Goal: Transaction & Acquisition: Obtain resource

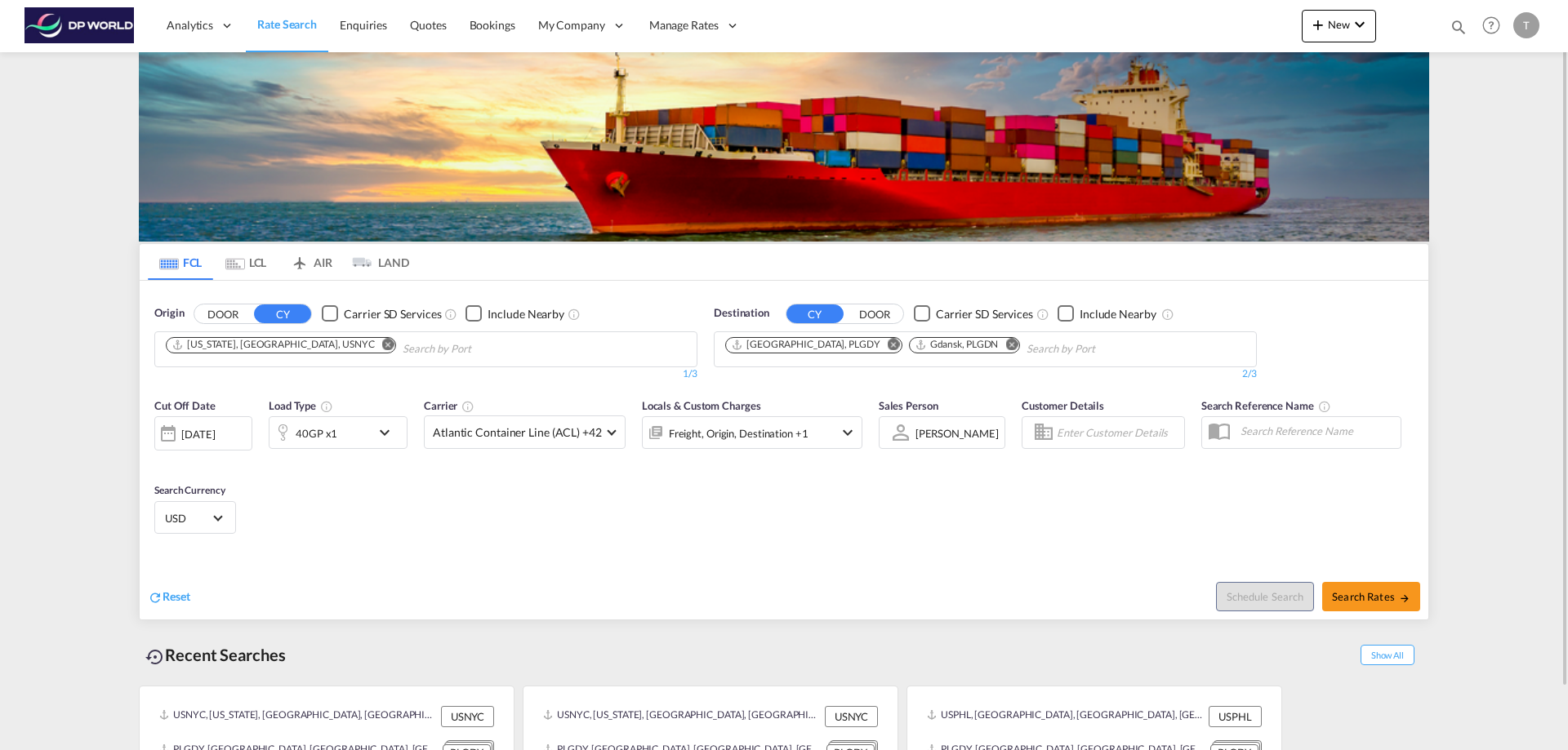
click at [382, 345] on md-icon "Remove" at bounding box center [388, 344] width 12 height 12
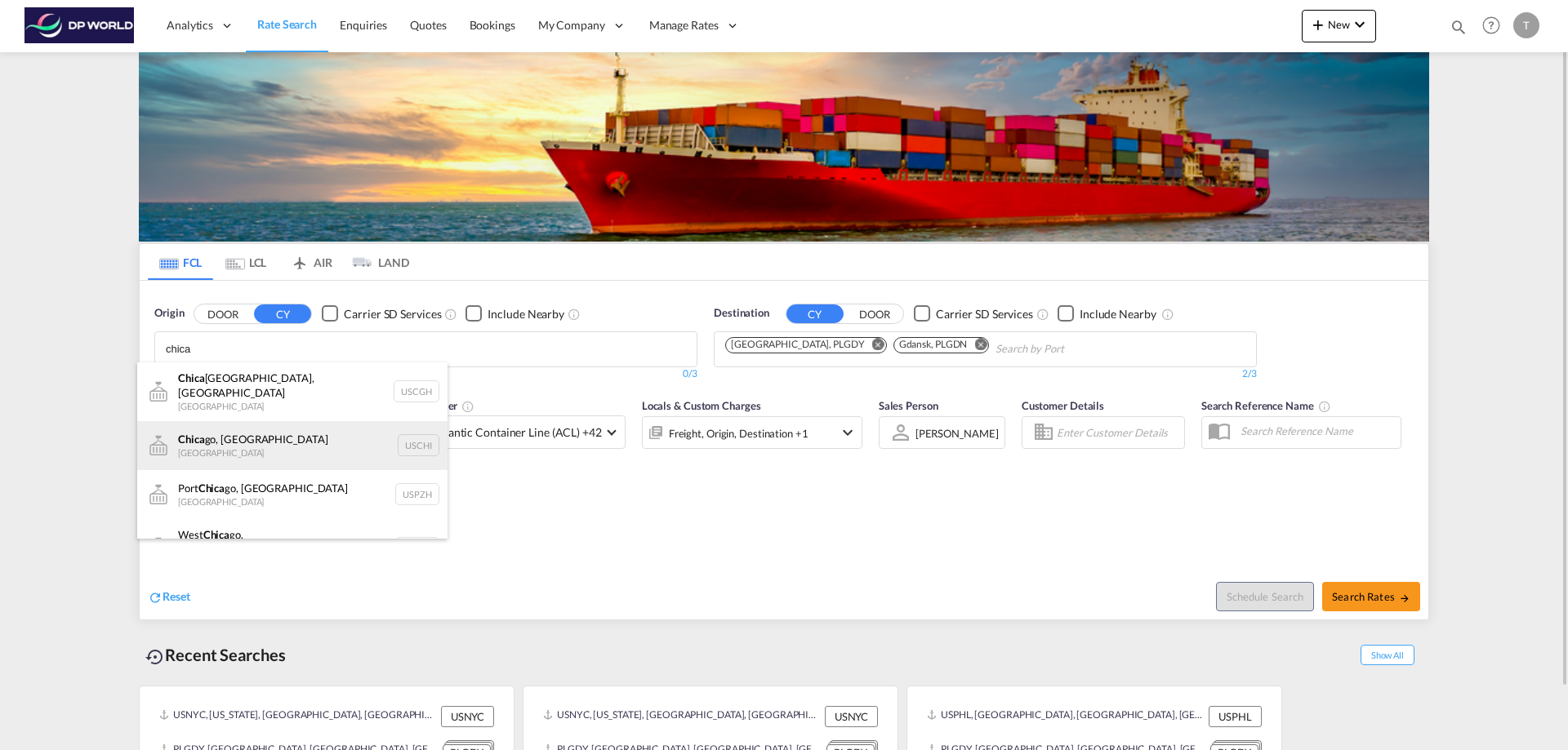
type input "chica"
click at [218, 431] on div "Chica go, IL United States USCHI" at bounding box center [292, 445] width 311 height 49
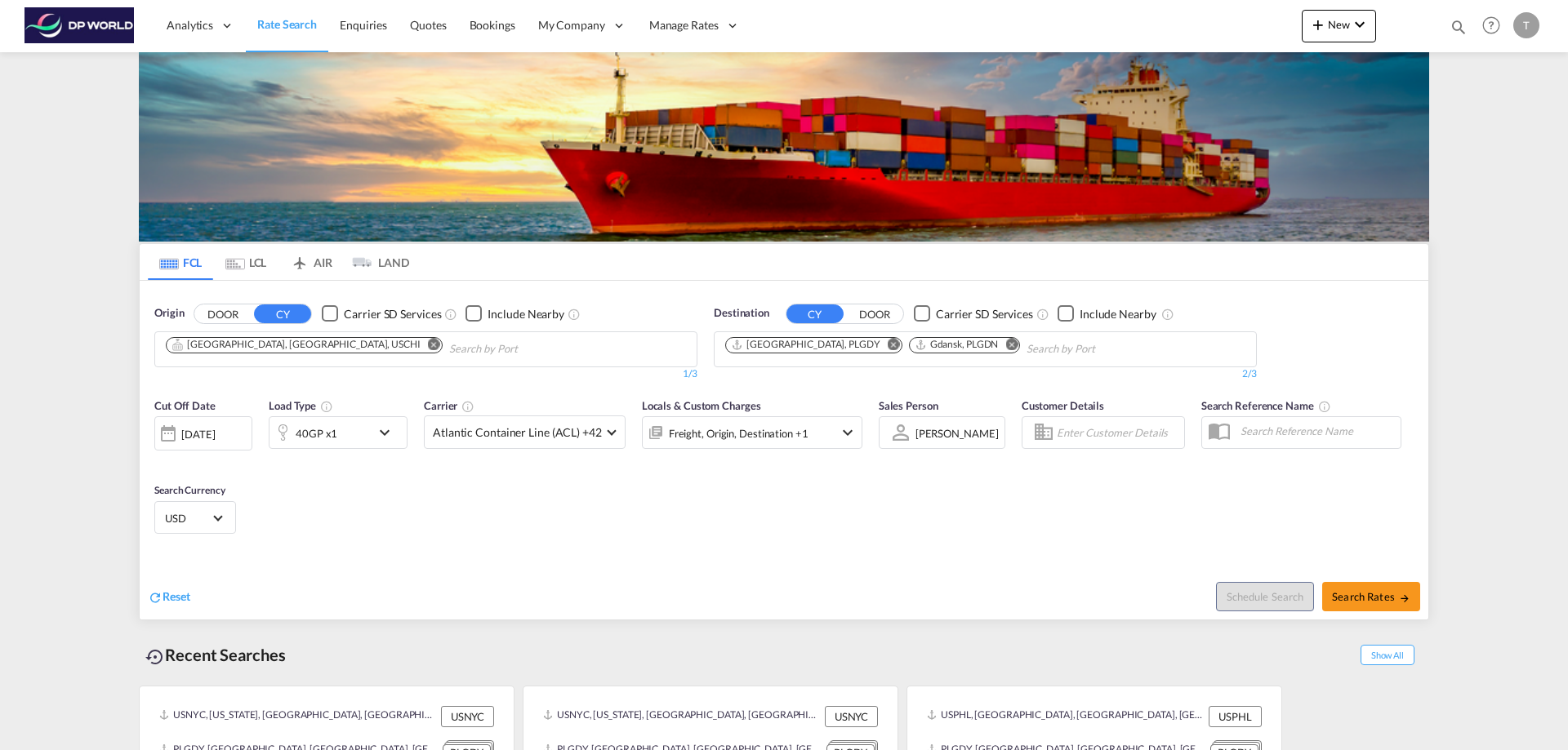
click at [1006, 341] on md-icon "Remove" at bounding box center [1011, 344] width 12 height 12
click at [888, 345] on md-icon "Remove" at bounding box center [893, 344] width 12 height 12
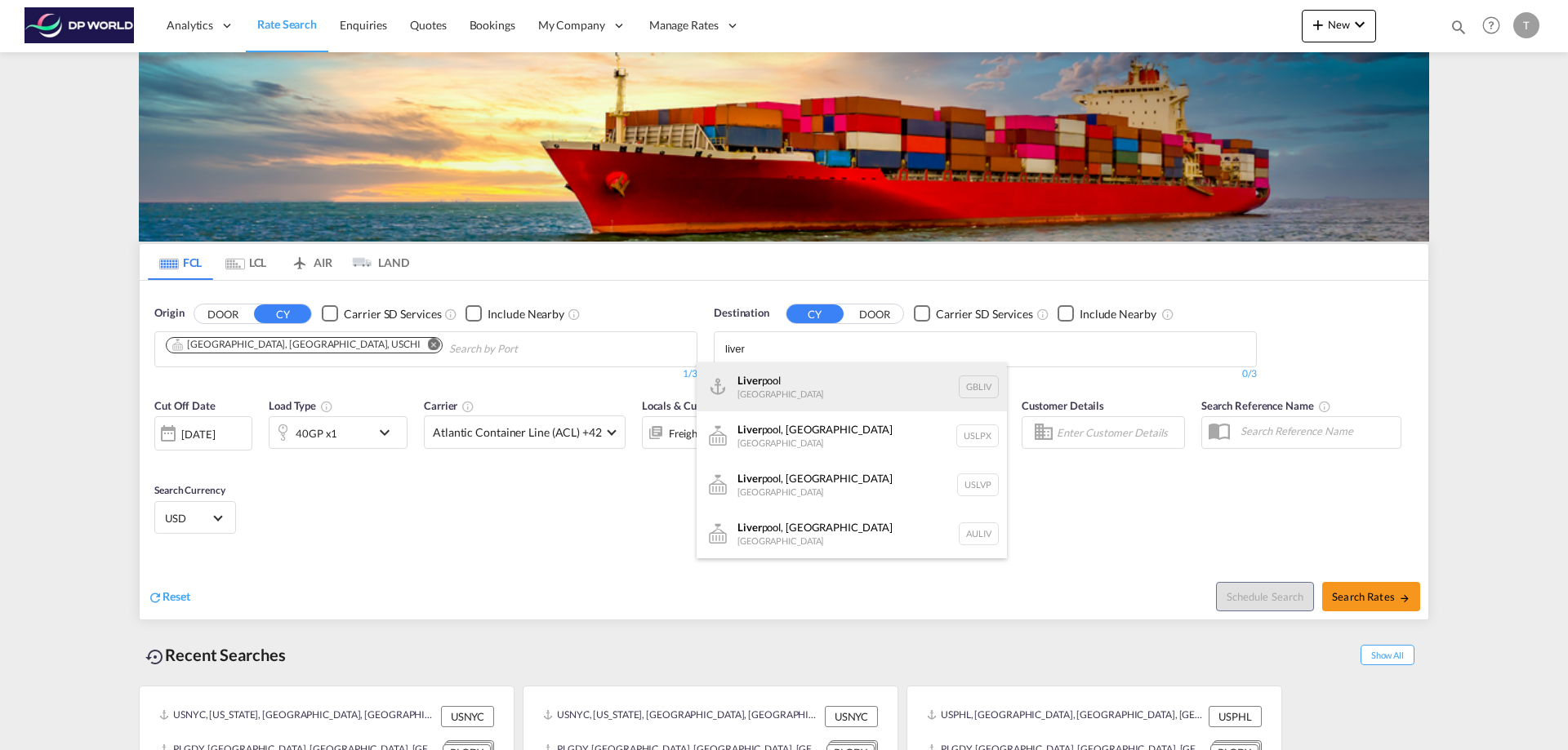
type input "liver"
click at [802, 381] on div "Liver pool United Kingdom GBLIV" at bounding box center [852, 386] width 311 height 49
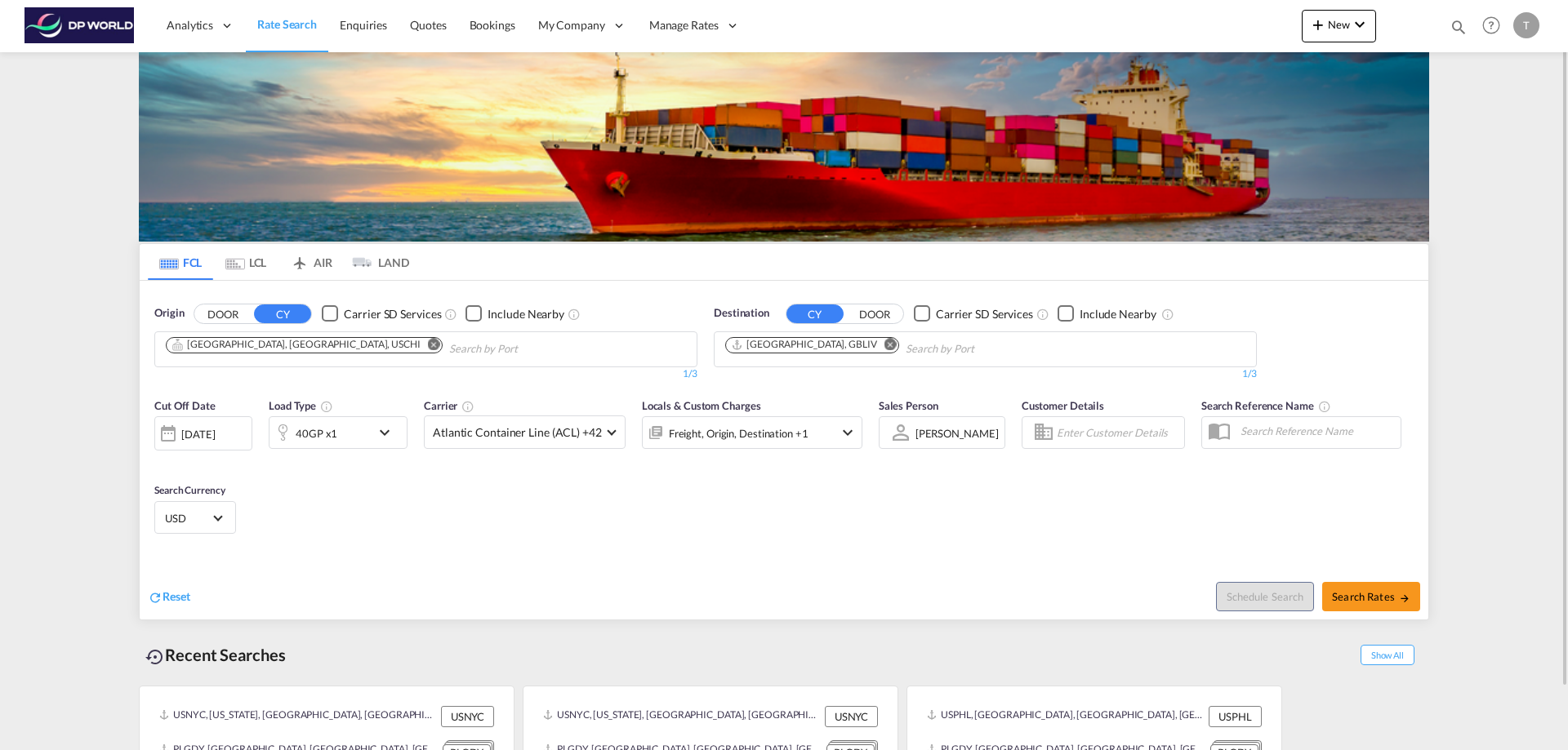
click at [964, 342] on body "Analytics Reports Dashboard Rate Search Enquiries Quotes Bookings" at bounding box center [784, 375] width 1568 height 750
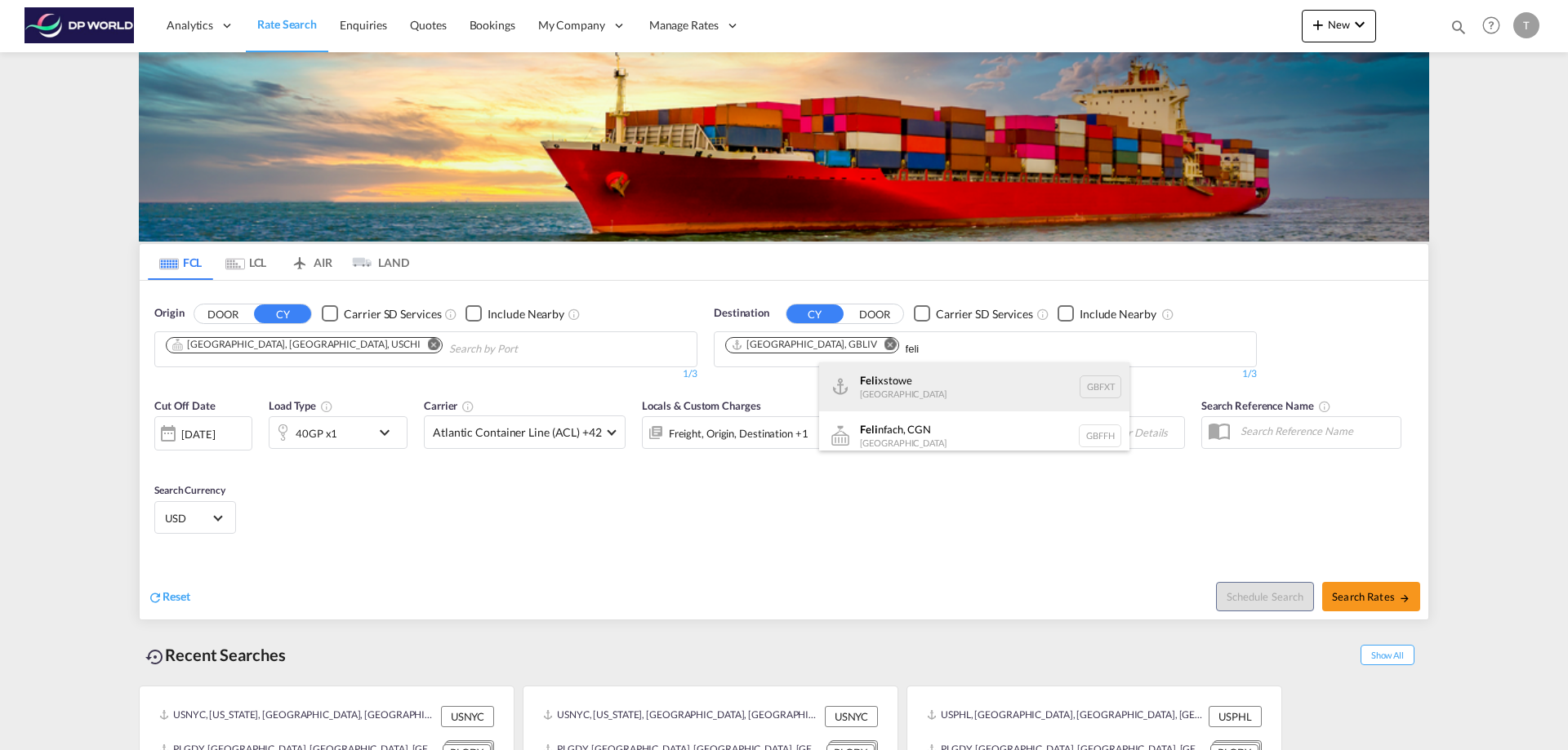
type input "feli"
click at [911, 383] on div "Feli xstowe United Kingdom GBFXT" at bounding box center [974, 386] width 311 height 49
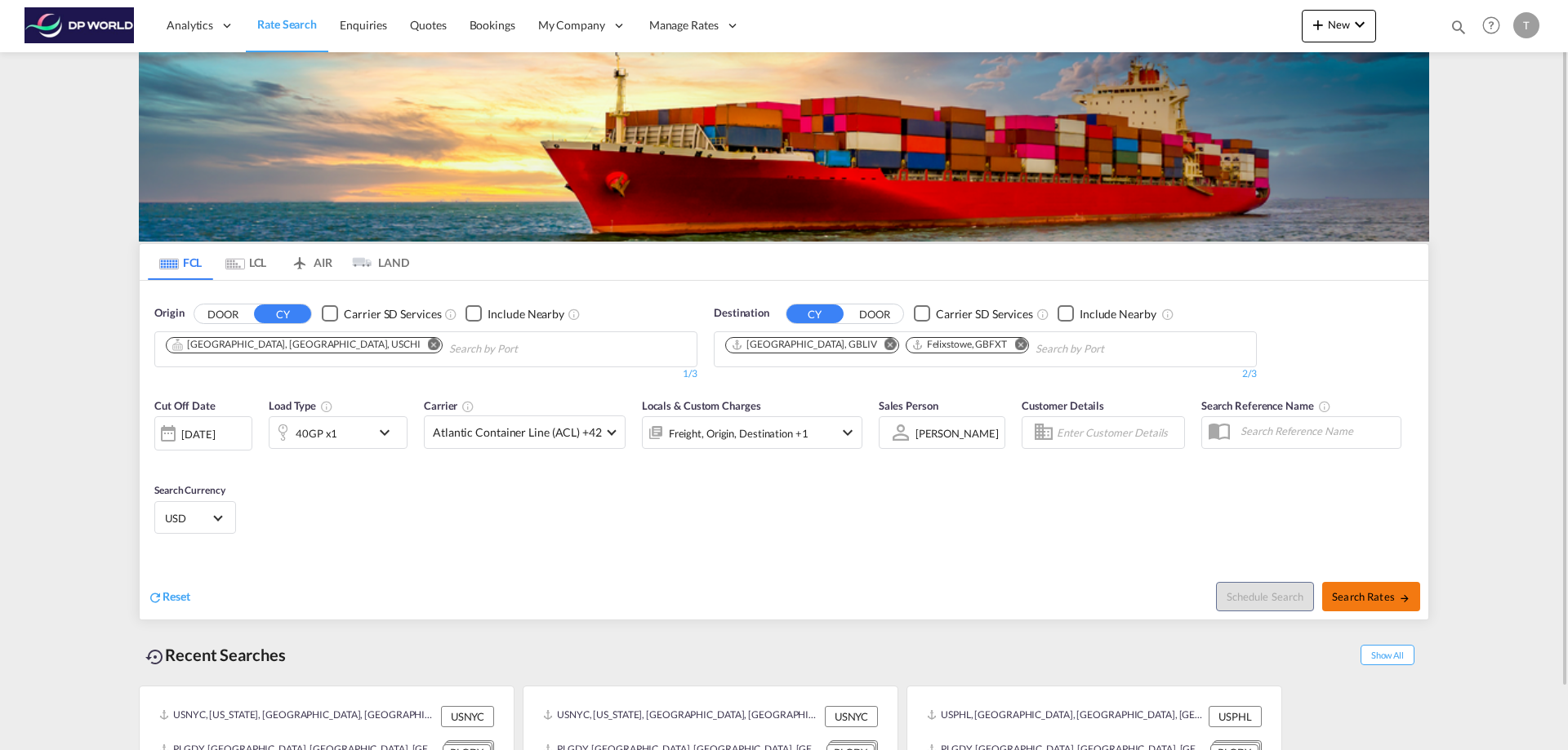
click at [1358, 599] on span "Search Rates" at bounding box center [1370, 597] width 78 height 13
type input "USCHI to GBLIV,GBFXT / 13 Oct 2025"
